Goal: Find specific page/section: Find specific page/section

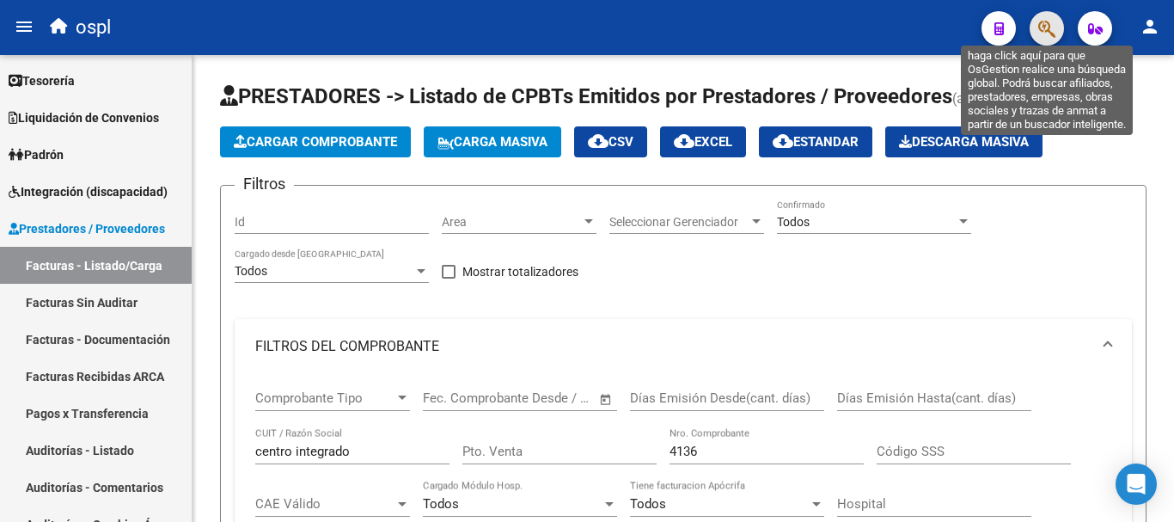
click at [1041, 21] on icon "button" at bounding box center [1046, 29] width 17 height 20
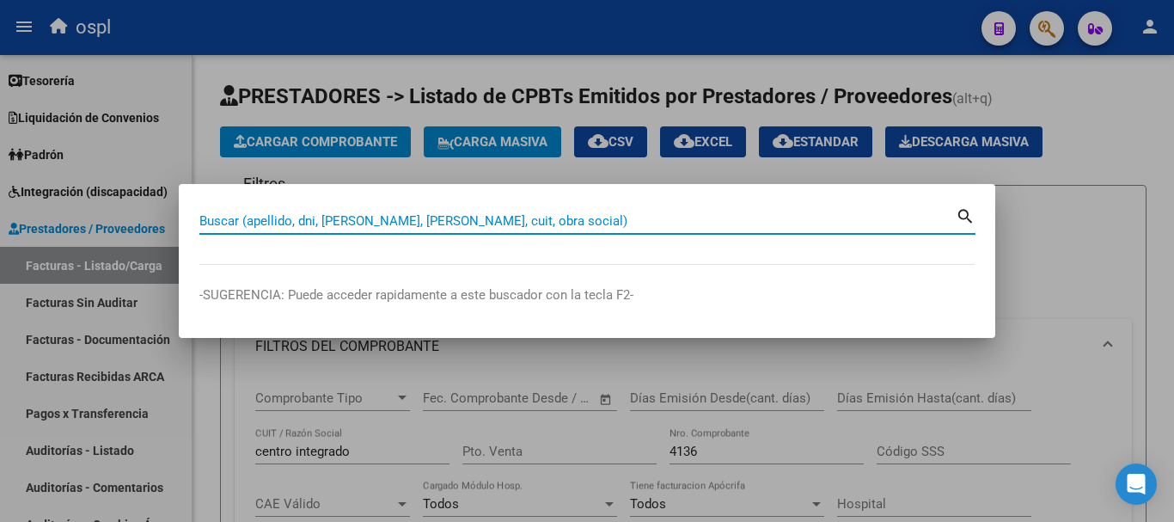
click at [598, 217] on input "Buscar (apellido, dni, [PERSON_NAME], [PERSON_NAME], cuit, obra social)" at bounding box center [577, 220] width 756 height 15
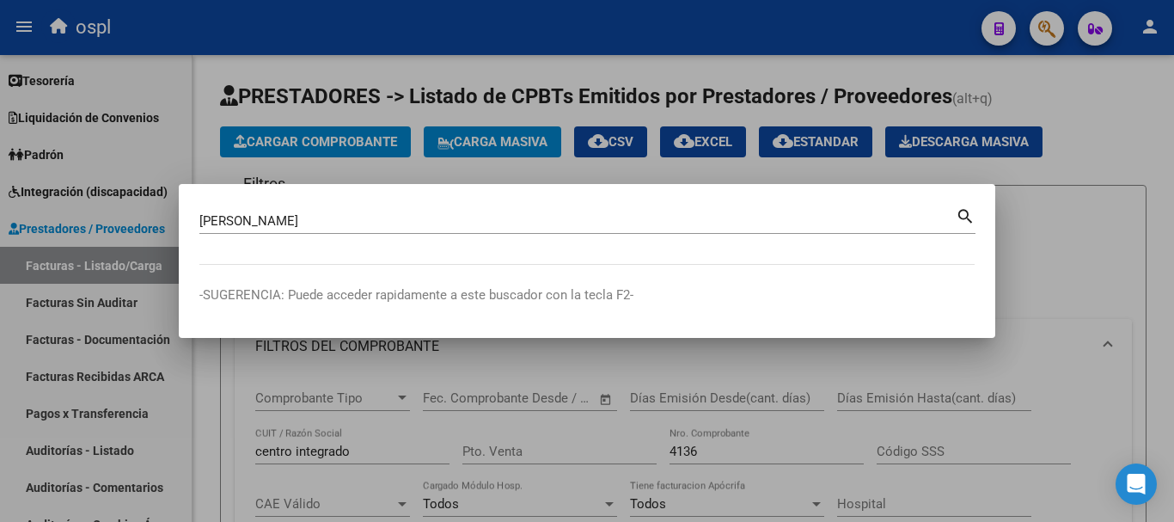
click at [962, 212] on mat-icon "search" at bounding box center [966, 215] width 20 height 21
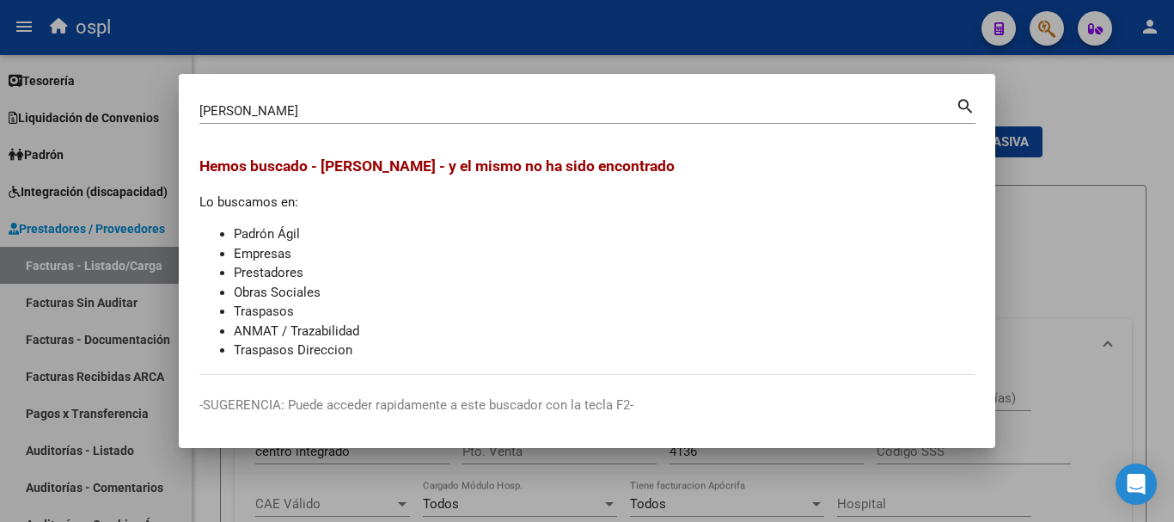
drag, startPoint x: 267, startPoint y: 119, endPoint x: 94, endPoint y: 79, distance: 178.0
click at [94, 79] on div "[PERSON_NAME] (apellido, dni, cuil, nro traspaso, cuit, obra social) search Hem…" at bounding box center [587, 261] width 1174 height 522
click at [655, 104] on input "[PERSON_NAME]" at bounding box center [577, 110] width 756 height 15
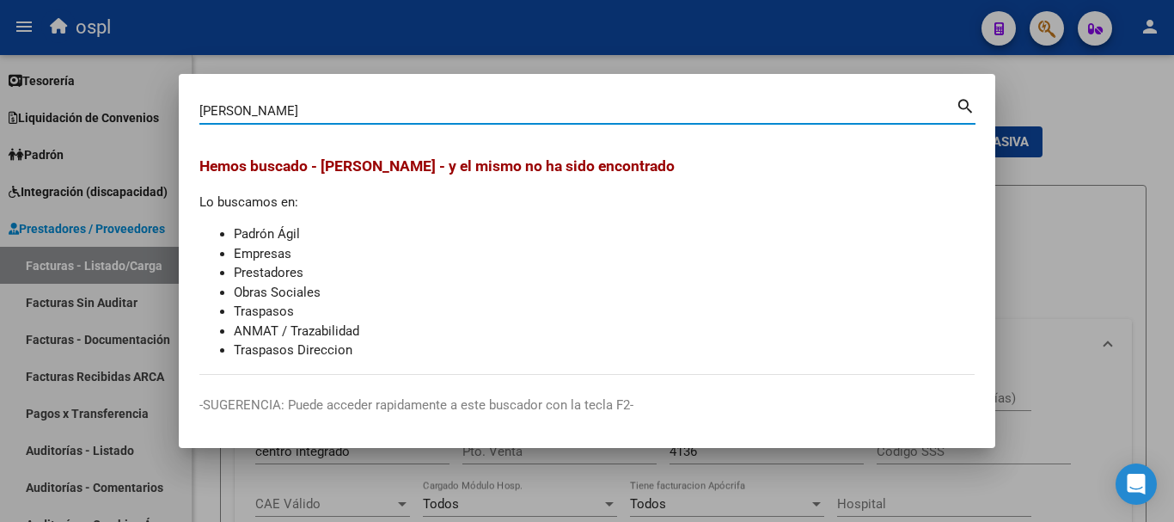
drag, startPoint x: 286, startPoint y: 106, endPoint x: 128, endPoint y: 91, distance: 158.8
click at [128, 91] on div "[PERSON_NAME] (apellido, dni, cuil, nro traspaso, cuit, obra social) search Hem…" at bounding box center [587, 261] width 1174 height 522
paste input "56706209"
type input "56706209"
click at [1080, 96] on div at bounding box center [587, 261] width 1174 height 522
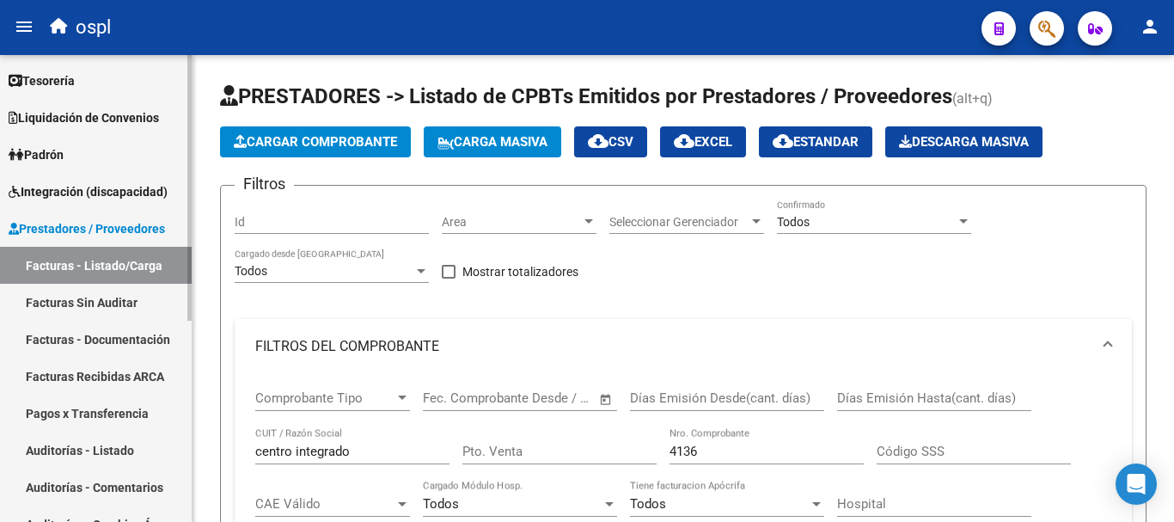
click at [94, 162] on link "Padrón" at bounding box center [96, 154] width 192 height 37
